Goal: Task Accomplishment & Management: Use online tool/utility

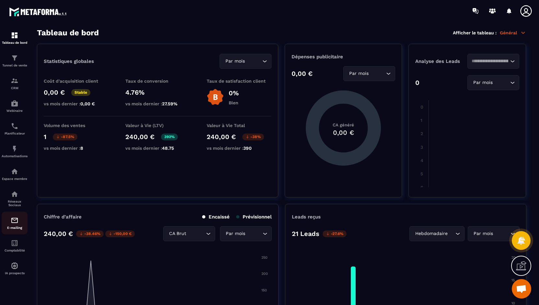
click at [13, 222] on img at bounding box center [15, 220] width 8 height 8
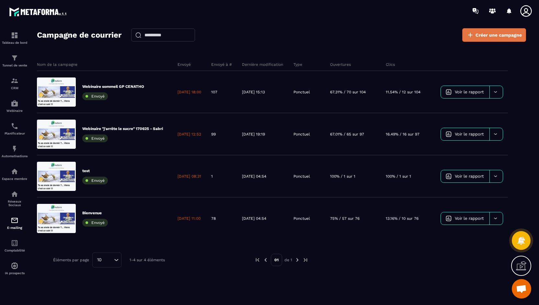
click at [500, 34] on span "Créer une campagne" at bounding box center [499, 35] width 46 height 6
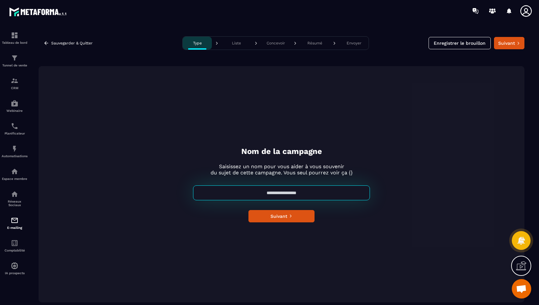
click at [286, 197] on input at bounding box center [281, 192] width 177 height 15
drag, startPoint x: 330, startPoint y: 195, endPoint x: 232, endPoint y: 191, distance: 97.9
click at [232, 191] on input at bounding box center [281, 192] width 177 height 15
type input "**********"
click at [278, 213] on button "Suivant" at bounding box center [281, 216] width 66 height 12
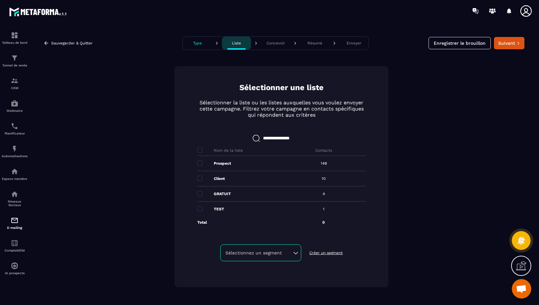
click at [225, 163] on p "Prospect" at bounding box center [222, 163] width 17 height 5
click at [200, 163] on span at bounding box center [199, 162] width 5 height 5
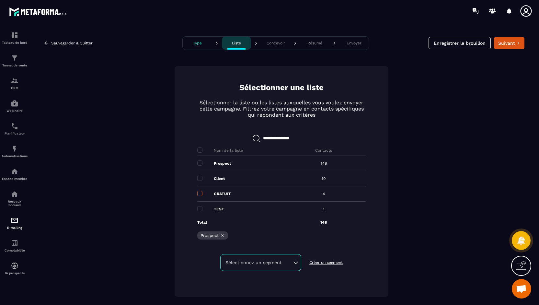
click at [200, 194] on span at bounding box center [199, 193] width 5 height 5
click at [200, 209] on span at bounding box center [199, 208] width 5 height 5
click at [295, 259] on div "Sélectionnez un segment" at bounding box center [260, 262] width 71 height 6
click at [295, 262] on div "Sélectionnez un segment" at bounding box center [260, 262] width 71 height 6
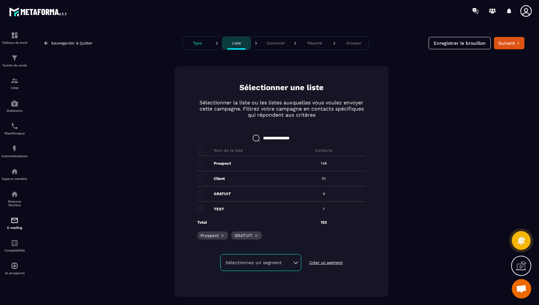
click at [295, 262] on div "Sélectionnez un segment" at bounding box center [260, 262] width 71 height 6
click at [514, 41] on button "Suivant" at bounding box center [509, 43] width 30 height 12
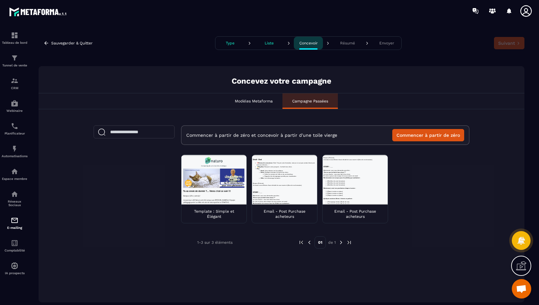
click at [199, 178] on div at bounding box center [213, 180] width 65 height 50
click at [216, 182] on div at bounding box center [213, 180] width 65 height 50
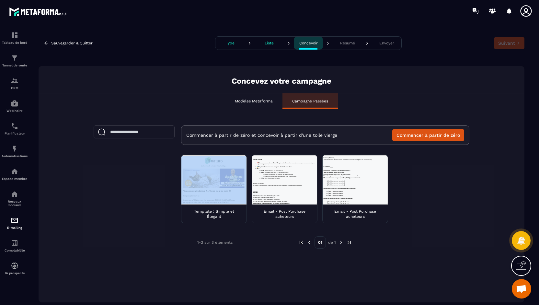
click at [216, 182] on div at bounding box center [213, 180] width 65 height 50
click at [204, 187] on div at bounding box center [213, 180] width 65 height 50
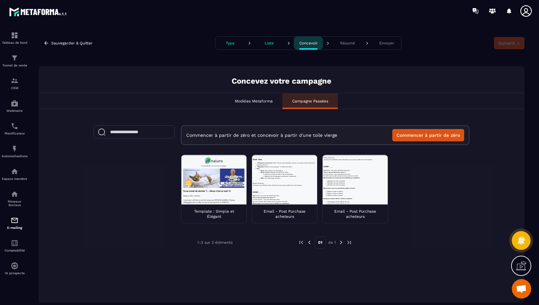
click at [200, 212] on p "Template : Simple et Élégant" at bounding box center [213, 214] width 55 height 10
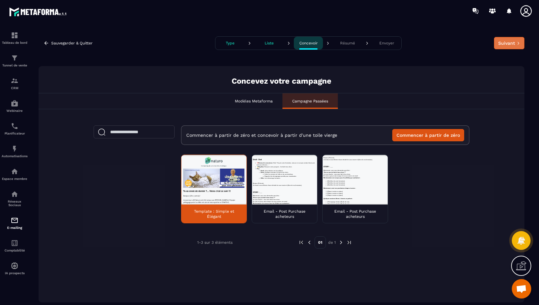
click at [505, 41] on button "Suivant" at bounding box center [509, 43] width 30 height 12
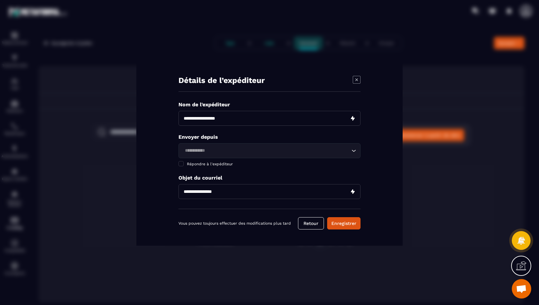
drag, startPoint x: 239, startPoint y: 120, endPoint x: 193, endPoint y: 119, distance: 46.0
click at [193, 119] on input "Modal window" at bounding box center [270, 118] width 182 height 15
type input "**********"
click at [355, 148] on icon "Search for option" at bounding box center [354, 150] width 6 height 6
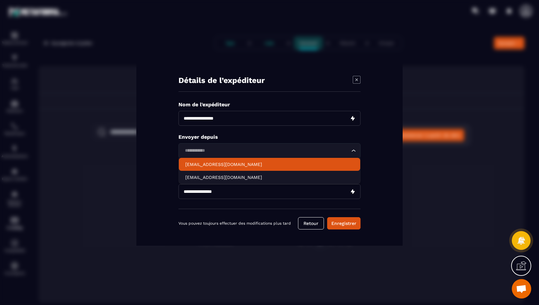
click at [232, 161] on p "[EMAIL_ADDRESS][DOMAIN_NAME]" at bounding box center [269, 164] width 168 height 6
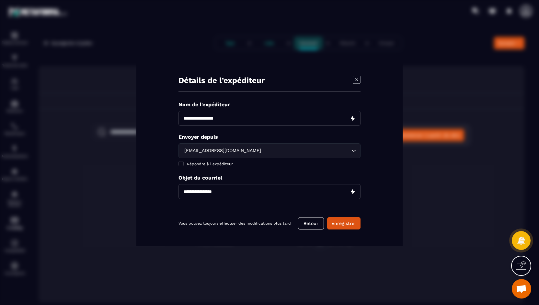
click at [231, 193] on input "Modal window" at bounding box center [270, 191] width 182 height 15
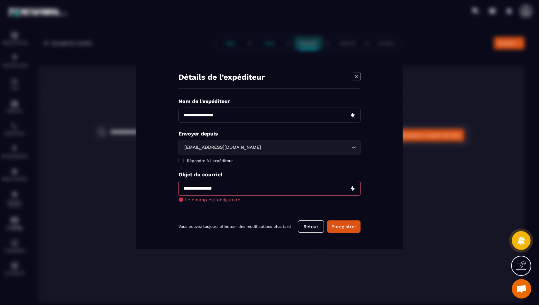
click at [223, 186] on input "Modal window" at bounding box center [270, 188] width 182 height 15
paste input "**********"
type input "**********"
click at [343, 228] on button "Enregistrer" at bounding box center [343, 226] width 33 height 12
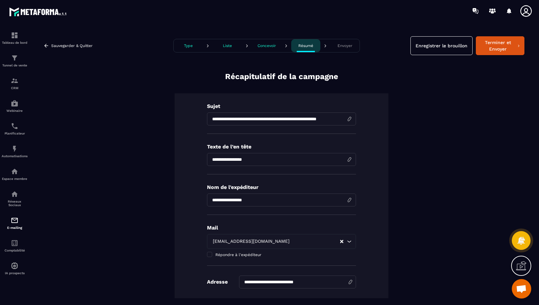
click at [262, 45] on p "Concevoir" at bounding box center [267, 45] width 18 height 5
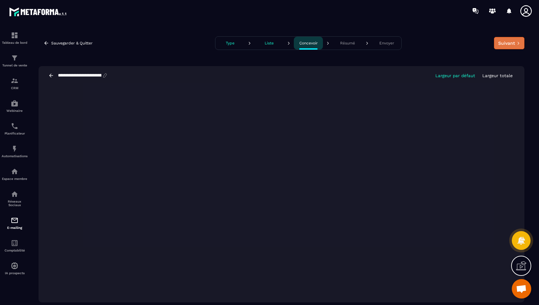
click at [511, 42] on button "Suivant" at bounding box center [509, 43] width 30 height 12
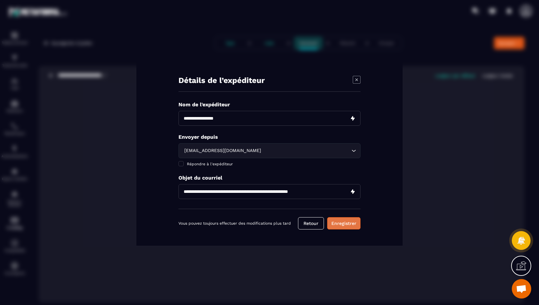
click at [339, 224] on button "Enregistrer" at bounding box center [343, 223] width 33 height 12
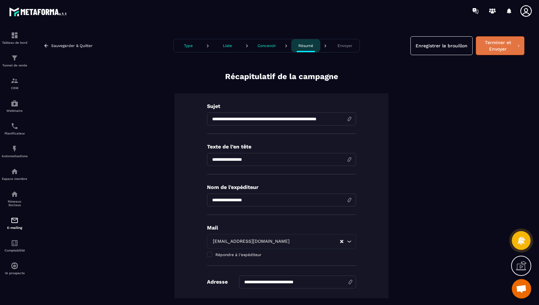
click at [494, 42] on button "Terminer et Envoyer" at bounding box center [500, 45] width 49 height 19
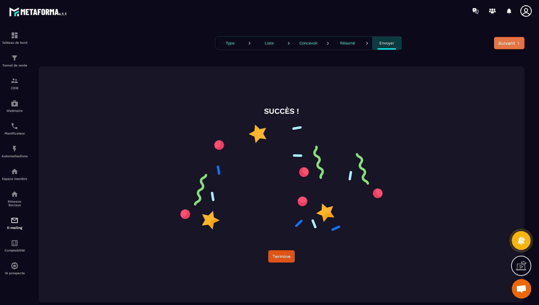
click at [507, 42] on button "Suivant" at bounding box center [509, 43] width 30 height 12
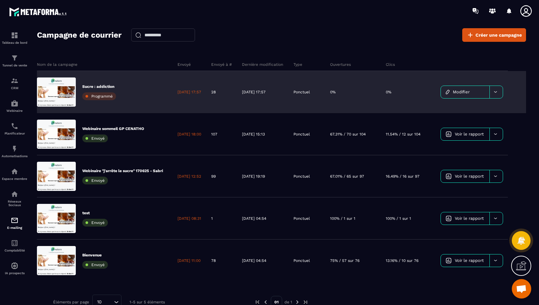
click at [101, 98] on span "Programmé" at bounding box center [101, 96] width 21 height 5
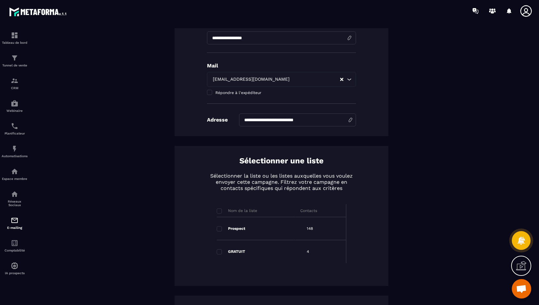
scroll to position [284, 0]
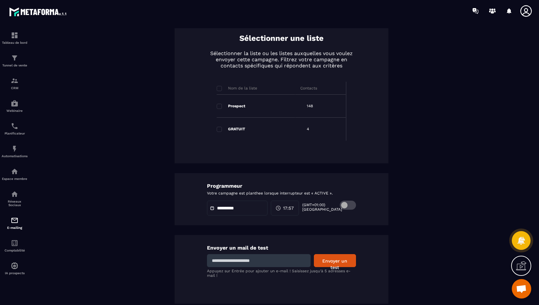
click at [256, 259] on input at bounding box center [259, 260] width 104 height 13
click at [14, 82] on img at bounding box center [15, 81] width 8 height 8
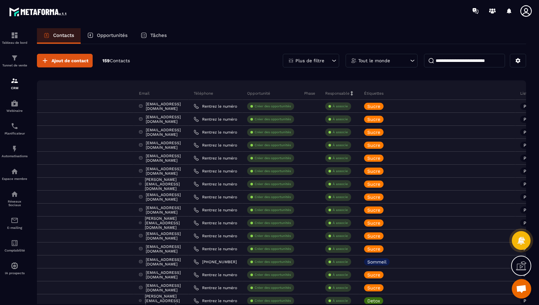
scroll to position [0, 156]
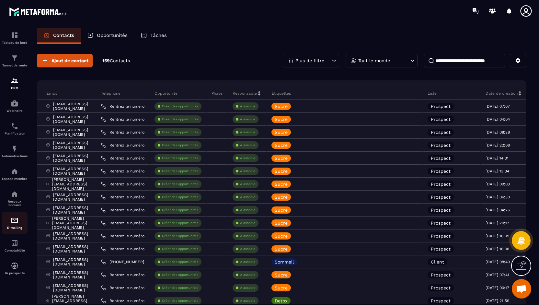
click at [17, 224] on img at bounding box center [15, 220] width 8 height 8
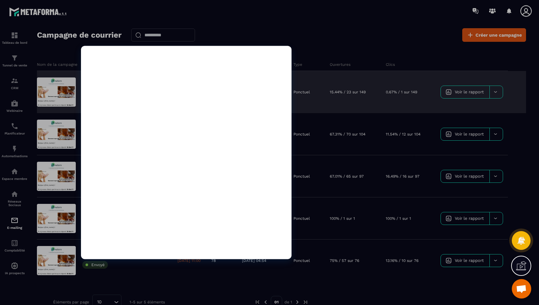
click at [62, 92] on div at bounding box center [56, 91] width 39 height 29
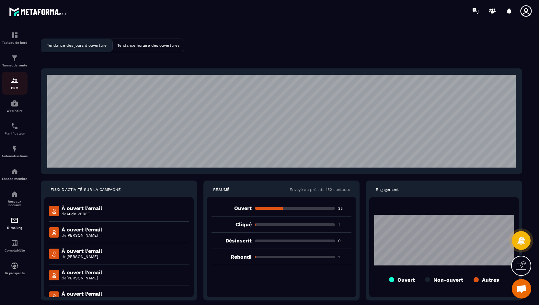
click at [16, 80] on img at bounding box center [15, 81] width 8 height 8
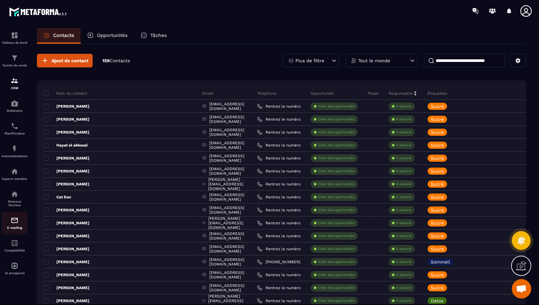
click at [13, 222] on img at bounding box center [15, 220] width 8 height 8
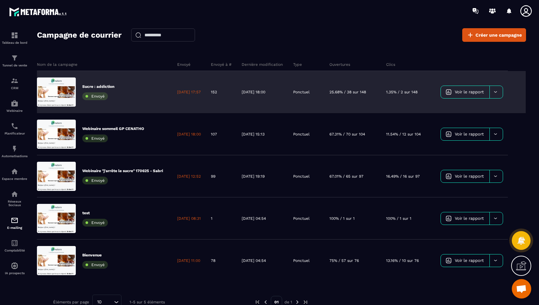
click at [133, 95] on div "Sucre : addiction Envoyé" at bounding box center [104, 92] width 135 height 42
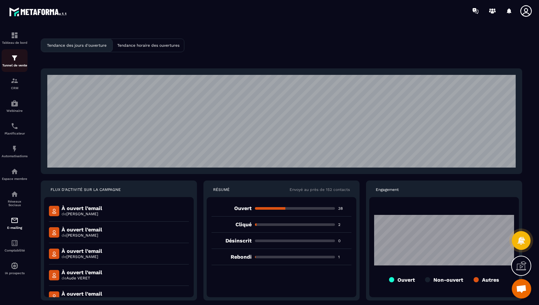
click at [16, 60] on img at bounding box center [15, 58] width 8 height 8
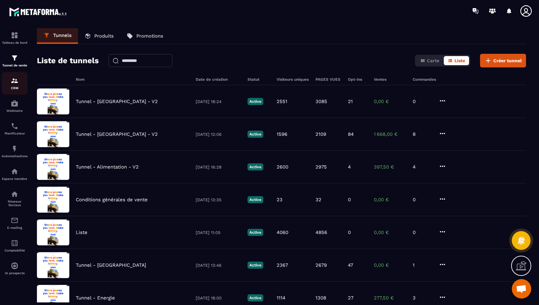
click at [14, 84] on img at bounding box center [15, 81] width 8 height 8
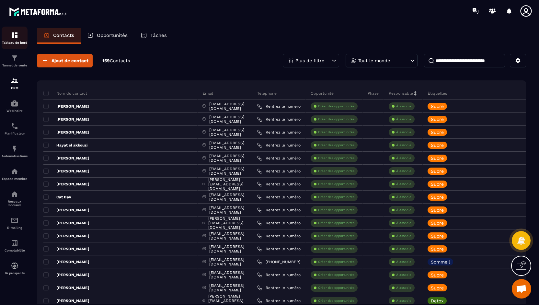
click at [17, 33] on img at bounding box center [15, 35] width 8 height 8
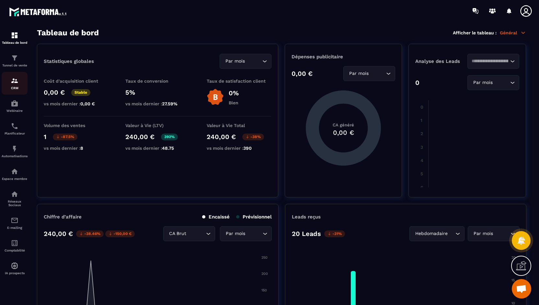
click at [18, 85] on div "CRM" at bounding box center [15, 83] width 26 height 13
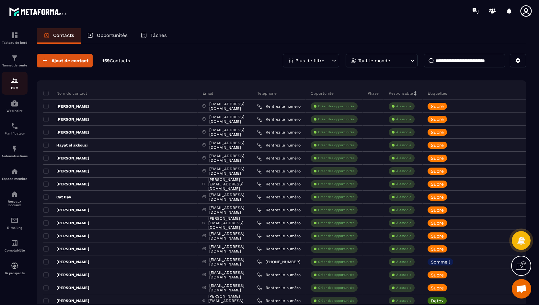
click at [17, 83] on img at bounding box center [15, 81] width 8 height 8
click at [15, 34] on img at bounding box center [15, 35] width 8 height 8
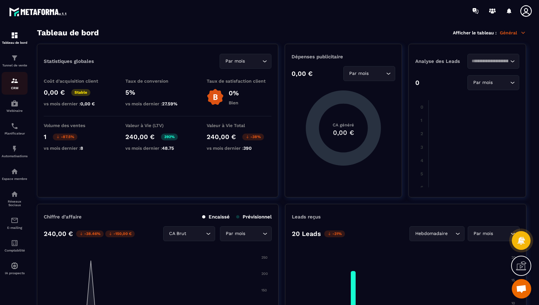
click at [15, 85] on img at bounding box center [15, 81] width 8 height 8
